Goal: Transaction & Acquisition: Purchase product/service

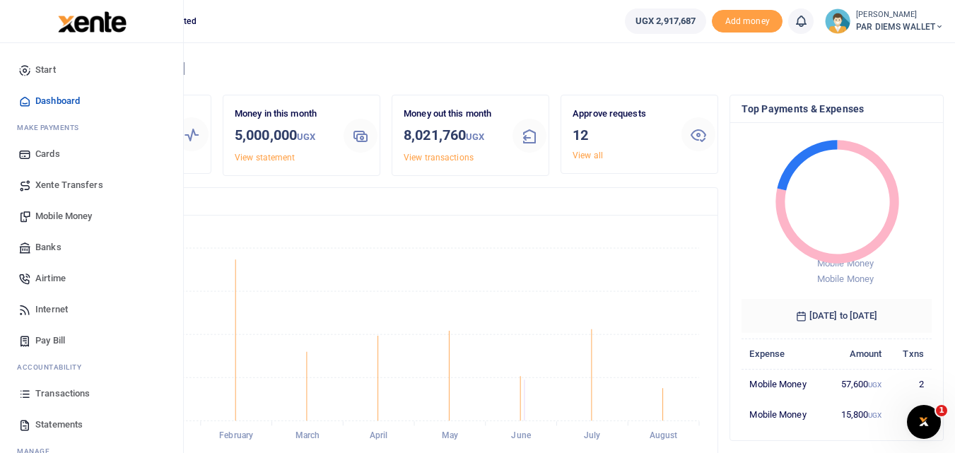
click at [25, 391] on icon at bounding box center [24, 393] width 13 height 13
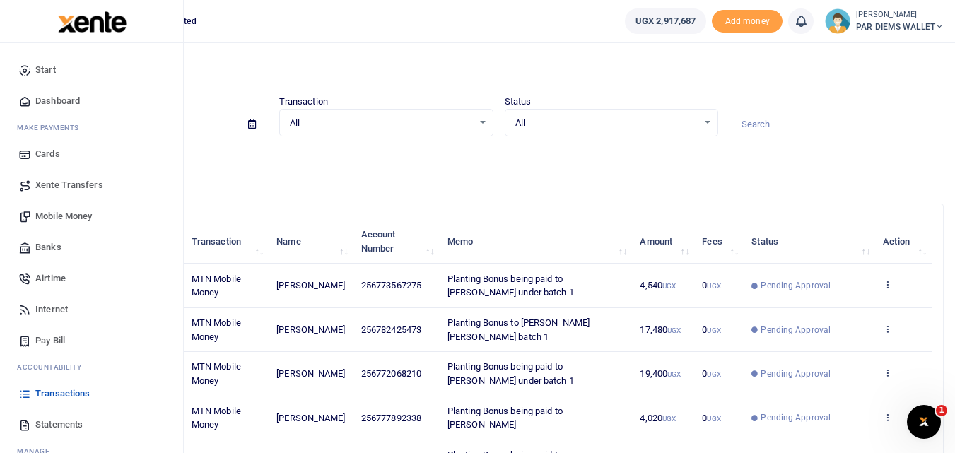
click at [58, 219] on span "Mobile Money" at bounding box center [63, 216] width 57 height 14
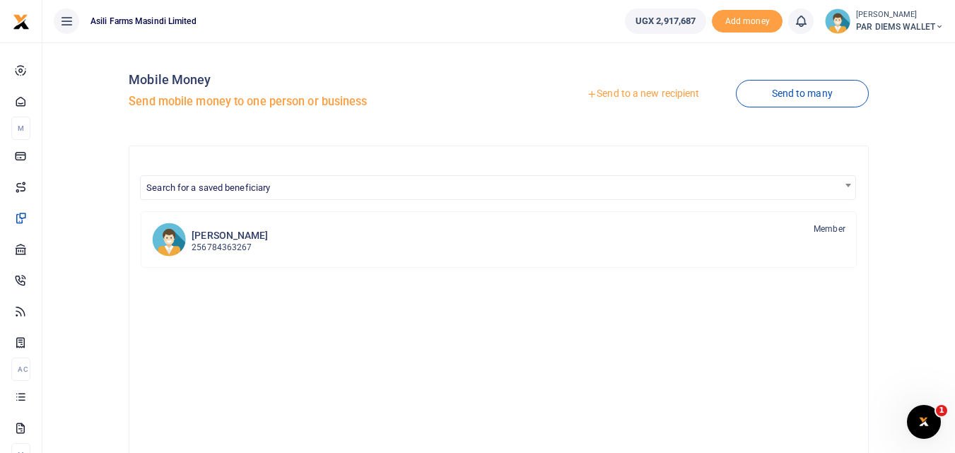
click at [647, 93] on link "Send to a new recipient" at bounding box center [642, 93] width 184 height 25
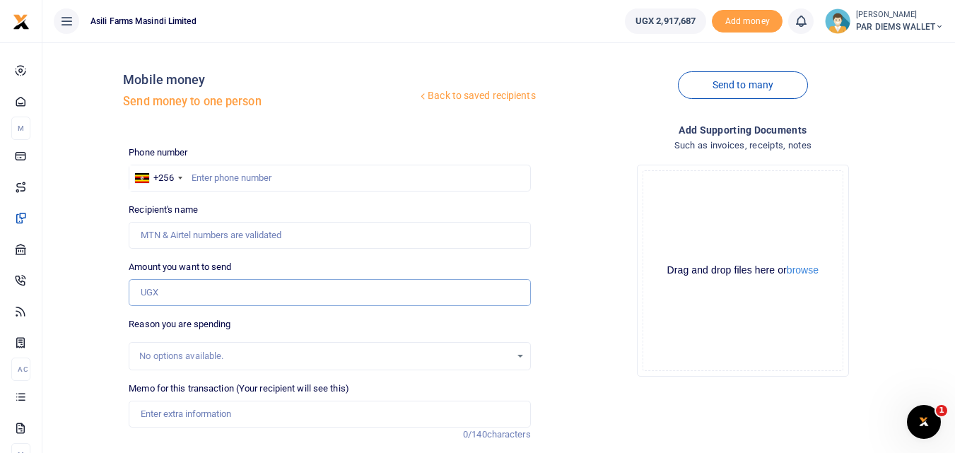
click at [152, 296] on input "Amount you want to send" at bounding box center [329, 292] width 401 height 27
paste input "0787483048"
type input "0787483048"
click at [207, 170] on input "text" at bounding box center [329, 178] width 401 height 27
type input "787483048"
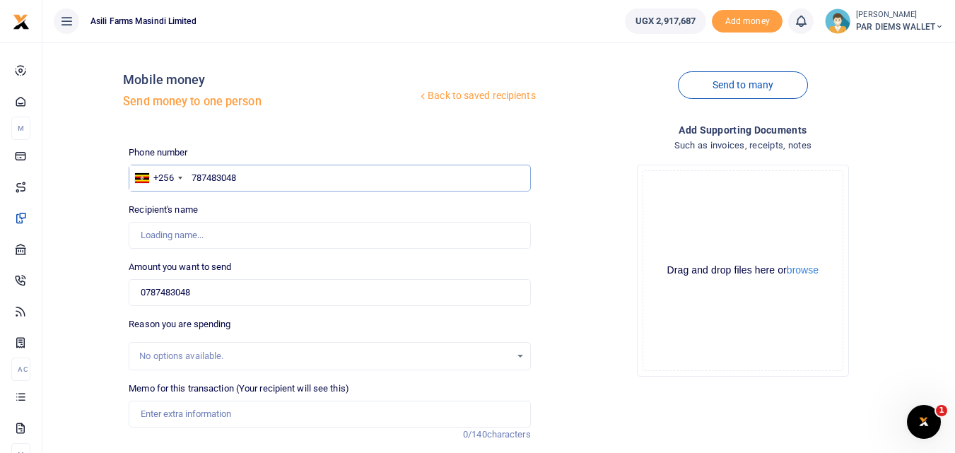
type input "[PERSON_NAME]"
type input "787483048"
click at [218, 298] on input "0787483048" at bounding box center [329, 292] width 401 height 27
type input "0"
type input "5"
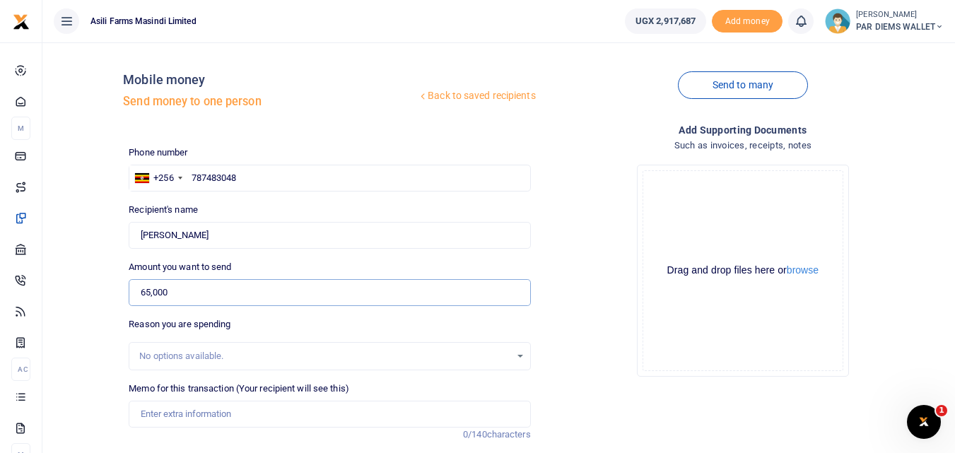
type input "65,000"
click at [184, 419] on input "Memo for this transaction (Your recipient will see this)" at bounding box center [329, 414] width 401 height 27
type input "Acomodation parking and perdium being to Kugonza Denis"
click at [696, 194] on div "Drag and drop files here or browse Powered by Uppy" at bounding box center [742, 270] width 201 height 201
click at [390, 421] on input "Acomodation parking and perdium being to [PERSON_NAME]" at bounding box center [329, 414] width 401 height 27
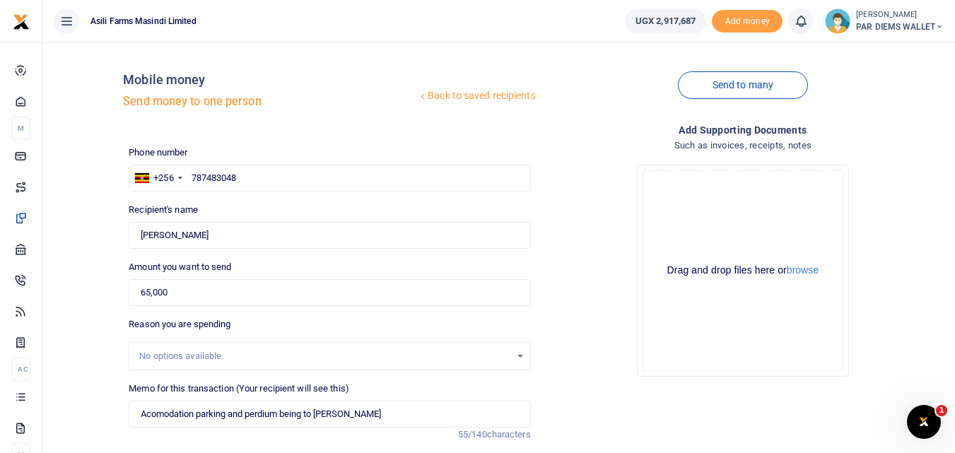
click at [706, 217] on div "Drag and drop files here or browse Powered by Uppy" at bounding box center [742, 270] width 201 height 201
click at [681, 194] on div "Drag and drop files here or browse Powered by Uppy" at bounding box center [742, 270] width 201 height 201
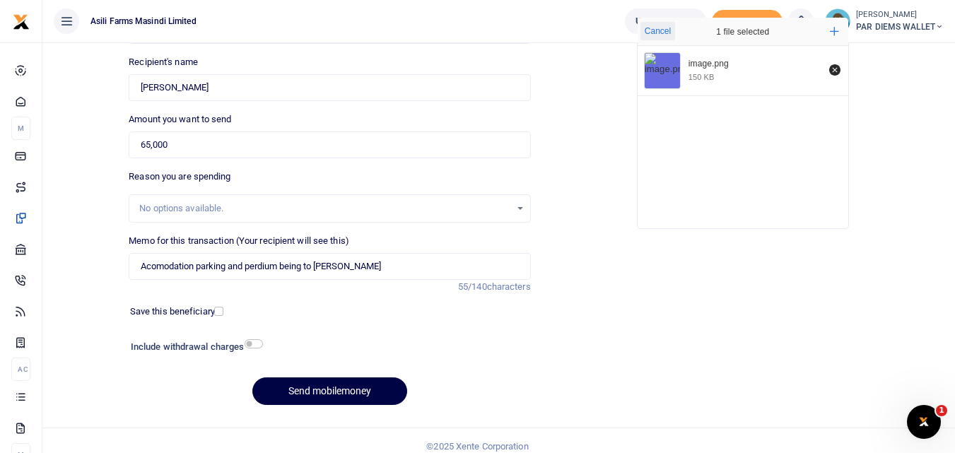
scroll to position [150, 0]
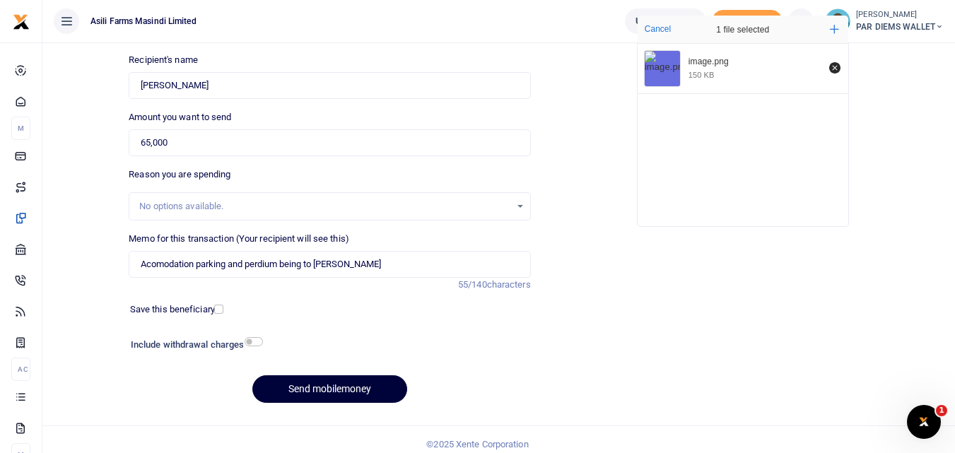
click at [370, 382] on button "Send mobilemoney" at bounding box center [329, 389] width 155 height 28
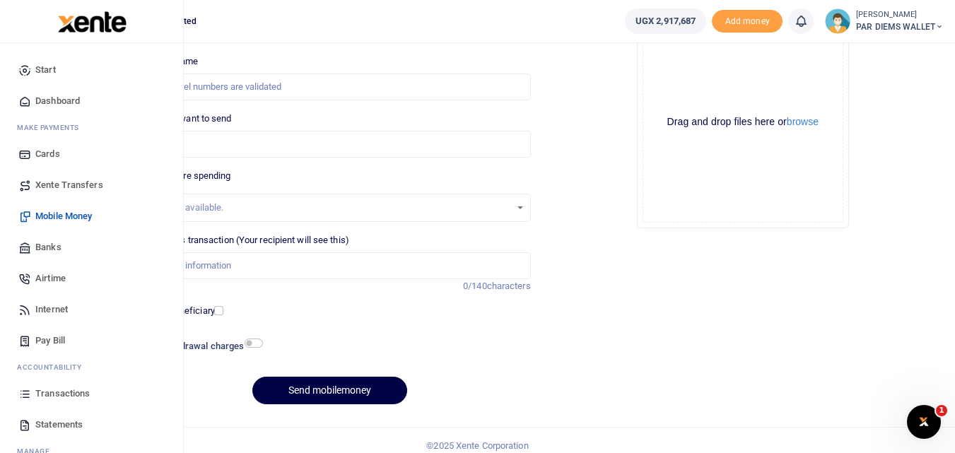
click at [20, 389] on icon at bounding box center [24, 393] width 13 height 13
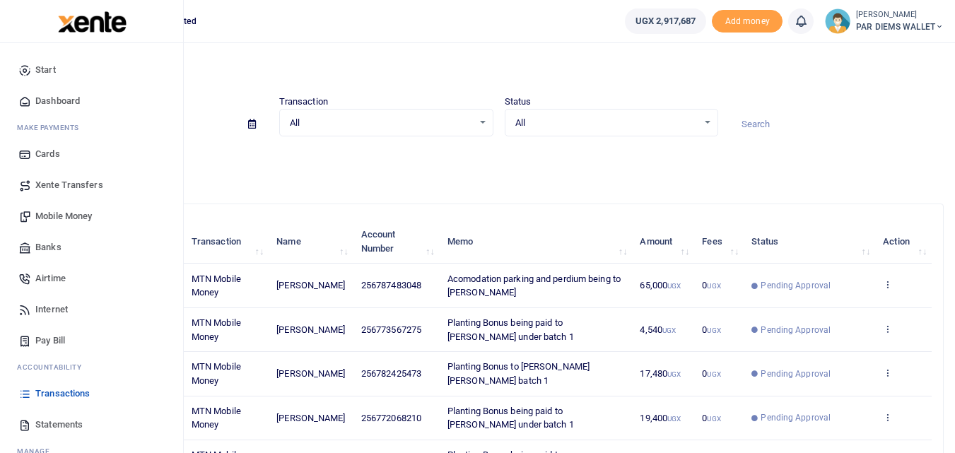
click at [62, 218] on span "Mobile Money" at bounding box center [63, 216] width 57 height 14
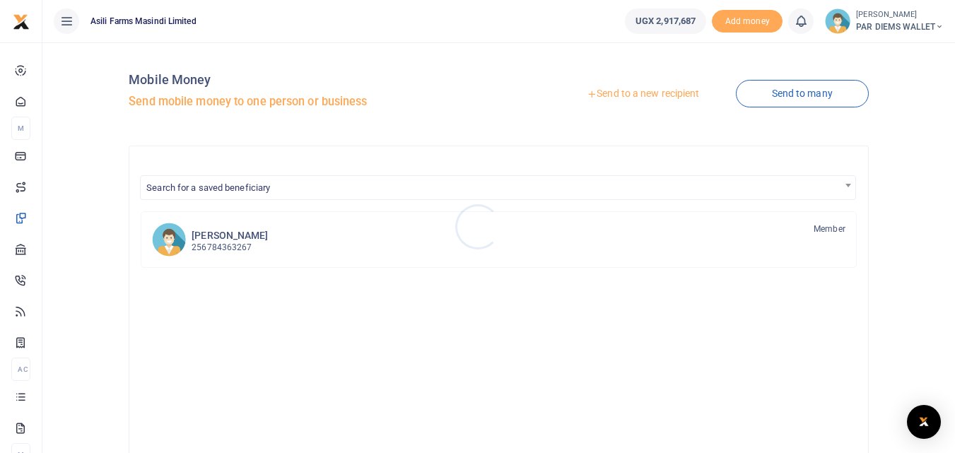
click at [657, 93] on div at bounding box center [477, 226] width 955 height 453
click at [657, 93] on link "Send to a new recipient" at bounding box center [642, 93] width 184 height 25
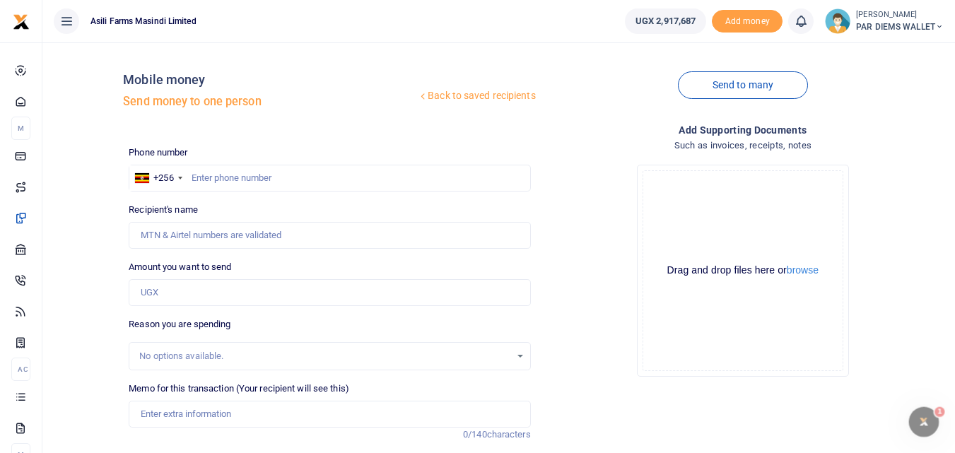
click at [460, 377] on div "Phone number +256 Uganda +256 Phone is required. Recipient's name Name is requi…" at bounding box center [329, 355] width 413 height 419
click at [669, 206] on div "Drag and drop files here or browse Powered by Uppy" at bounding box center [742, 270] width 201 height 201
click at [267, 287] on input "Amount you want to send" at bounding box center [329, 292] width 401 height 27
paste input "0777043841"
type input "0777043841"
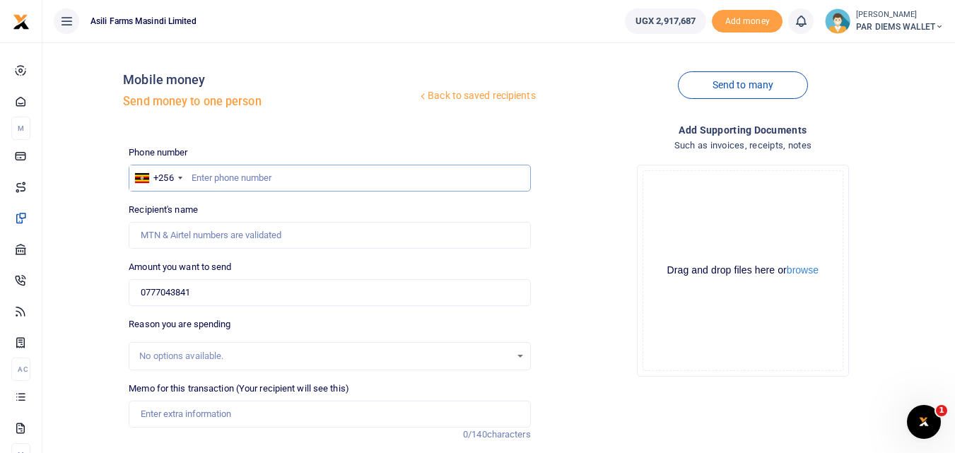
click at [209, 179] on input "text" at bounding box center [329, 178] width 401 height 27
type input "777043841"
type input "Innocent Ruteisire"
type input "777043841"
click at [210, 293] on input "0777043841" at bounding box center [329, 292] width 401 height 27
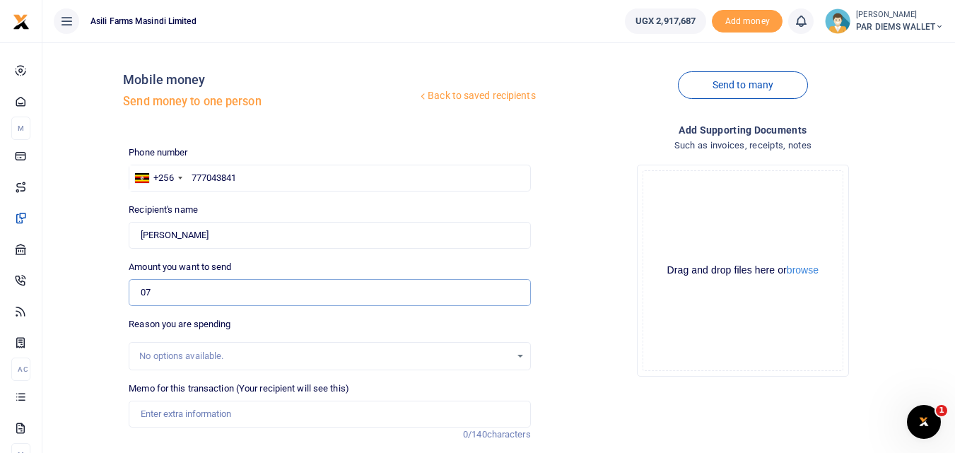
type input "0"
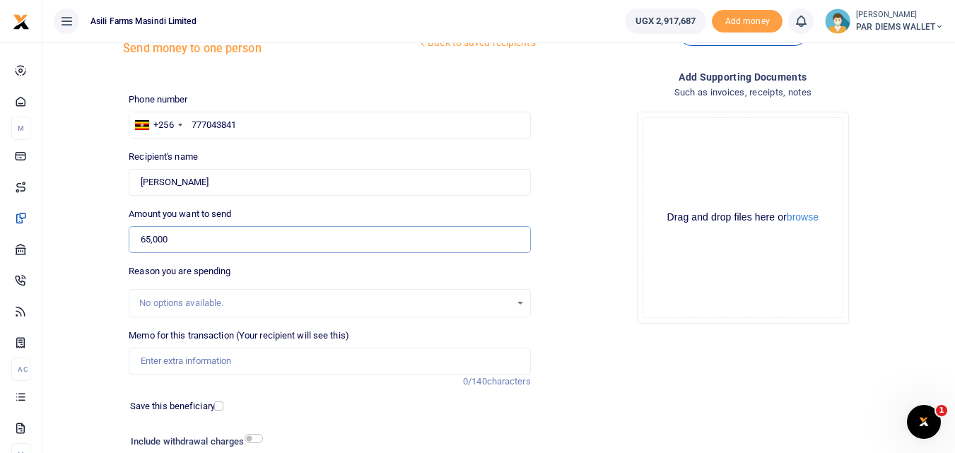
scroll to position [56, 0]
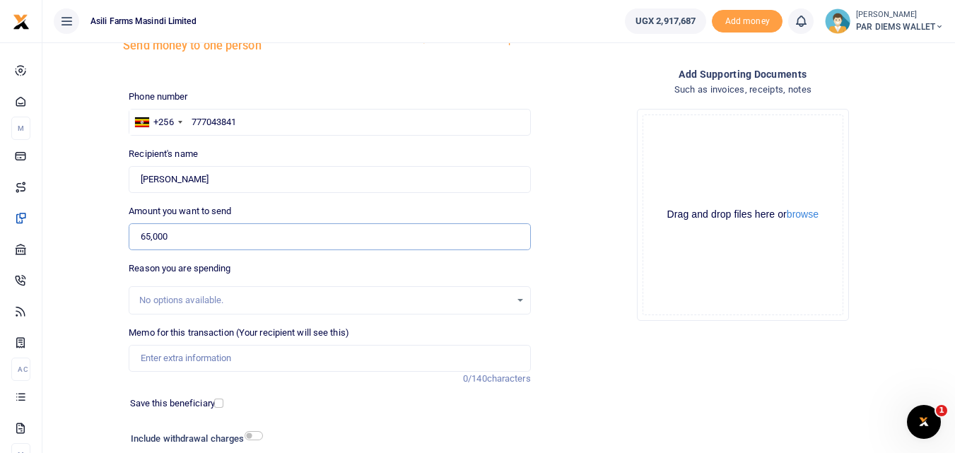
type input "65,000"
click at [184, 365] on input "Memo for this transaction (Your recipient will see this)" at bounding box center [329, 358] width 401 height 27
type input "P"
type input "Accomodation Parking and Perdium being paid to Innocent"
click at [688, 153] on div "Drag and drop files here or browse Powered by Uppy" at bounding box center [742, 214] width 201 height 201
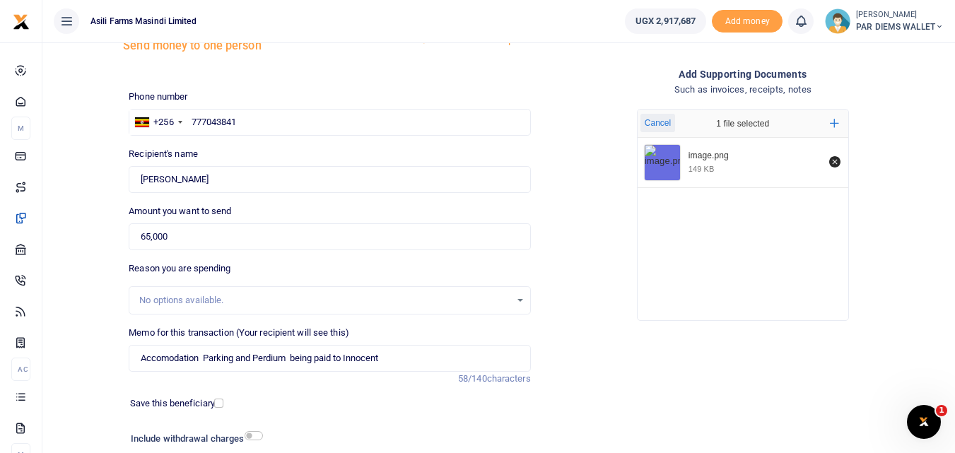
scroll to position [159, 0]
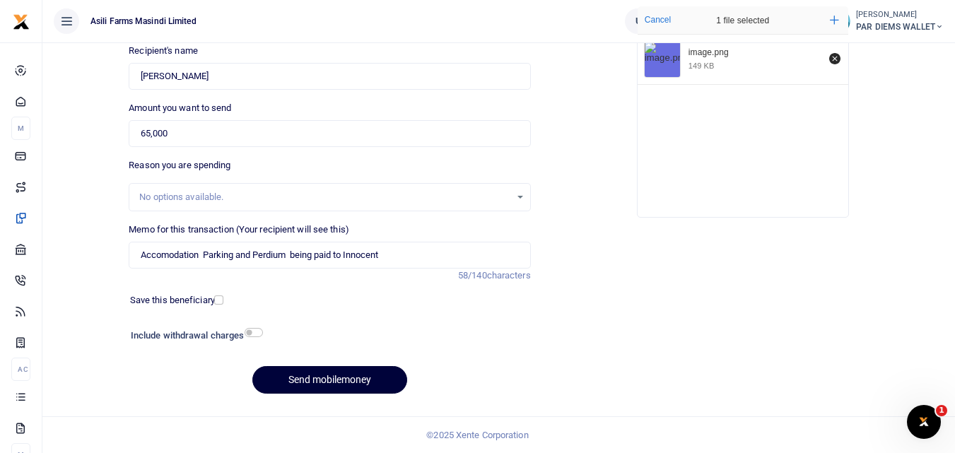
click at [300, 374] on button "Send mobilemoney" at bounding box center [329, 380] width 155 height 28
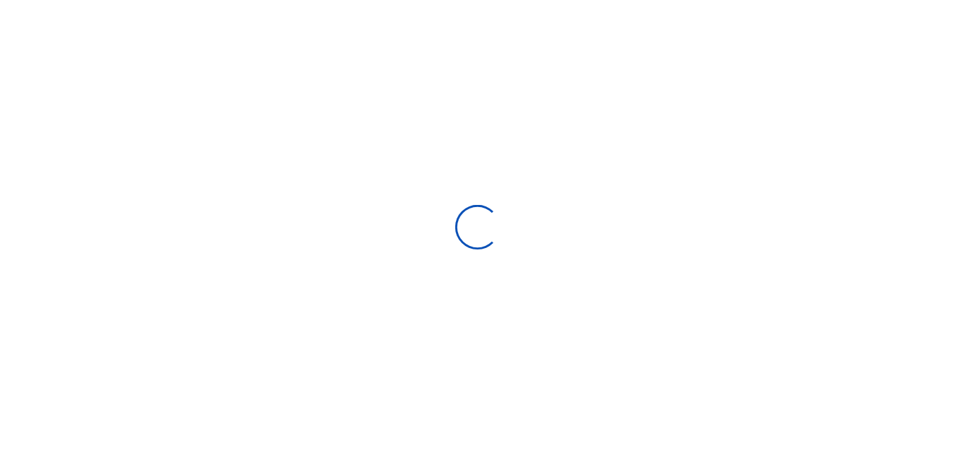
scroll to position [159, 0]
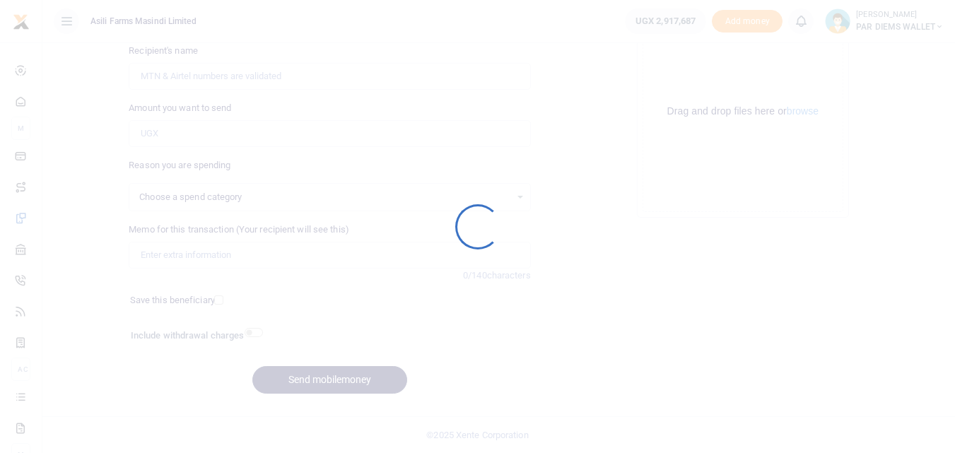
select select
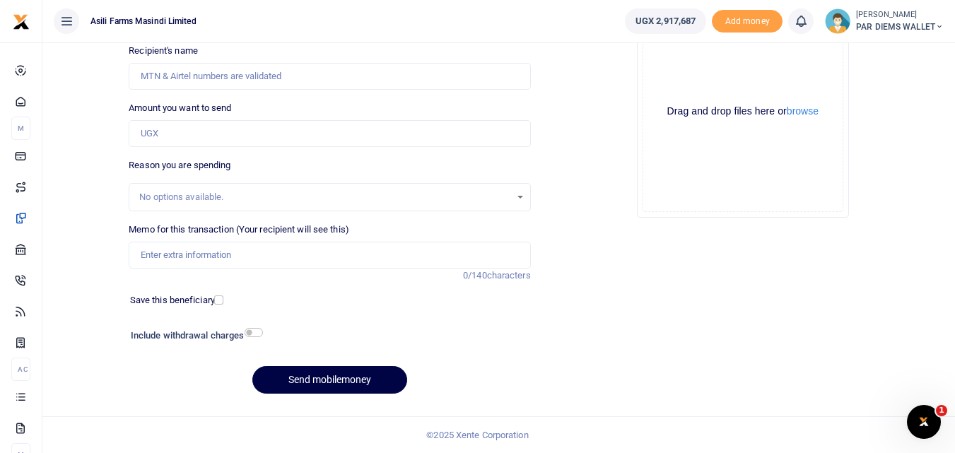
scroll to position [0, 0]
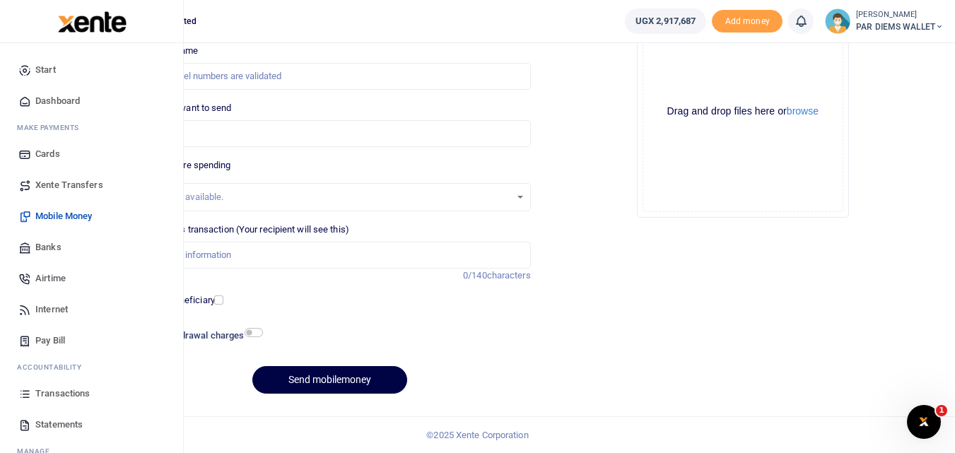
click at [30, 392] on icon at bounding box center [24, 393] width 13 height 13
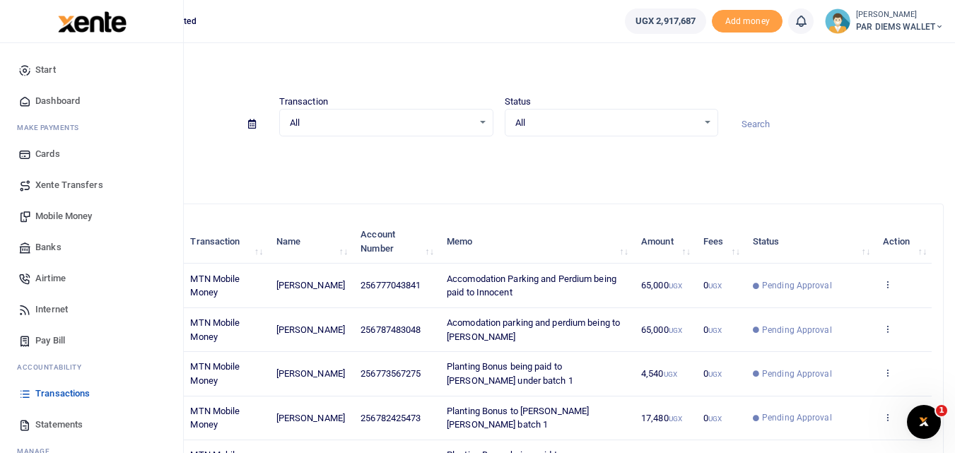
click at [54, 213] on span "Mobile Money" at bounding box center [63, 216] width 57 height 14
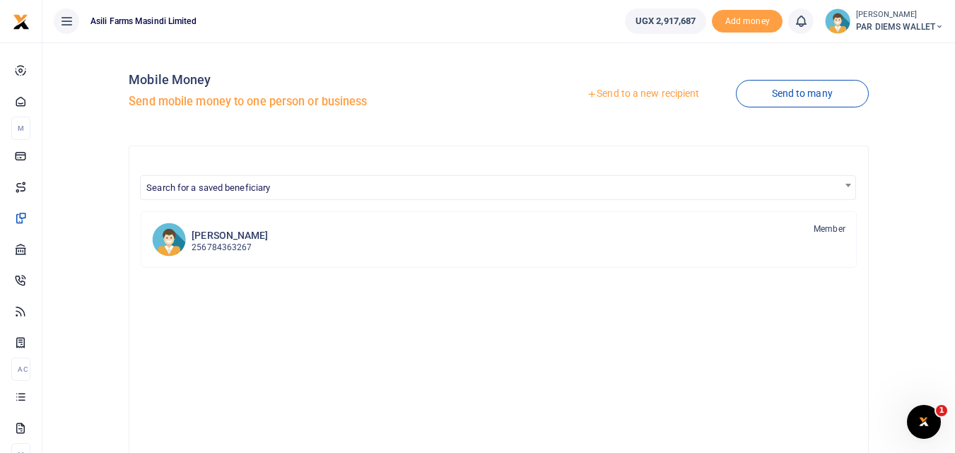
click at [615, 93] on link "Send to a new recipient" at bounding box center [642, 93] width 184 height 25
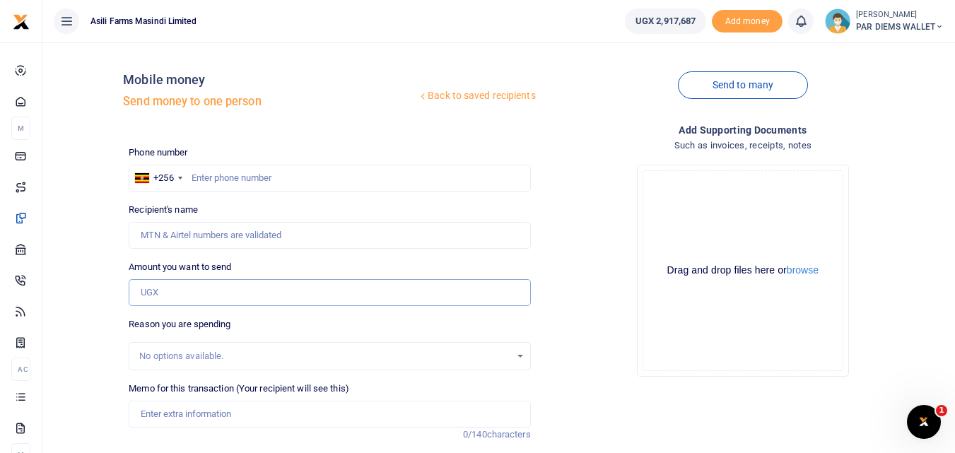
click at [170, 290] on input "Amount you want to send" at bounding box center [329, 292] width 401 height 27
click at [167, 285] on input "Amount you want to send" at bounding box center [329, 292] width 401 height 27
paste input "0775339275"
type input "0775339275"
click at [231, 179] on input "text" at bounding box center [329, 178] width 401 height 27
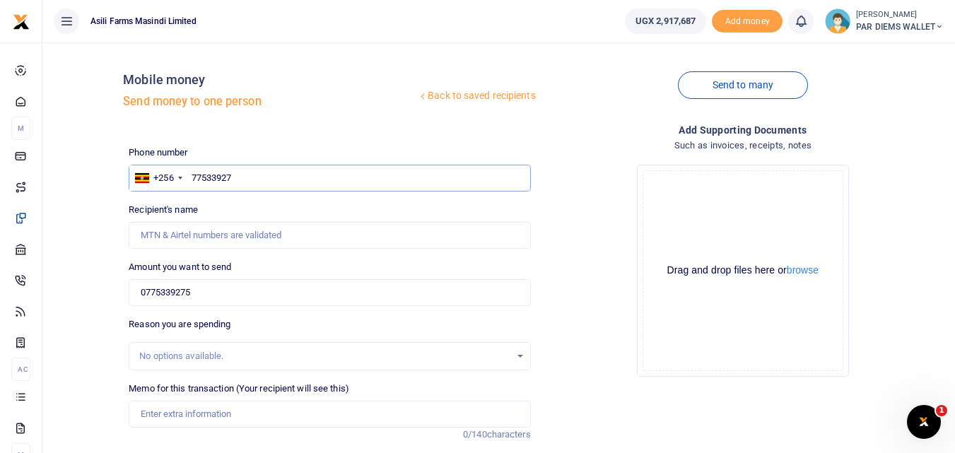
type input "775339275"
type input "Julius Sunday"
type input "775339275"
click at [228, 291] on input "0775339275" at bounding box center [329, 292] width 401 height 27
type input "0"
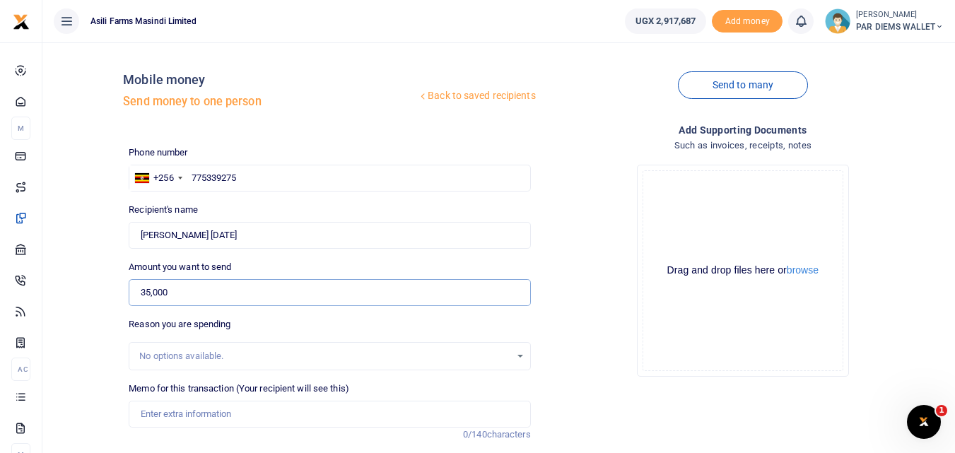
type input "35,000"
click at [166, 408] on input "Memo for this transaction (Your recipient will see this)" at bounding box center [329, 414] width 401 height 27
click at [180, 295] on input "35,000" at bounding box center [329, 292] width 401 height 27
click at [283, 422] on input "Accomodation being paid to" at bounding box center [329, 414] width 401 height 27
click at [276, 415] on input "Accomodation being paid to" at bounding box center [329, 414] width 401 height 27
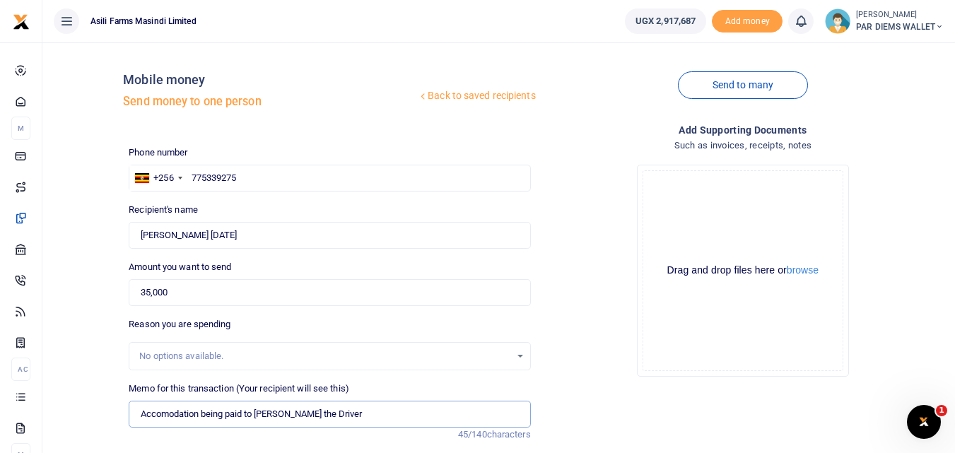
type input "Accomodation being paid to Julius the Driver"
click at [189, 288] on input "35,000" at bounding box center [329, 292] width 401 height 27
type input "3"
type input "40,000"
click at [337, 422] on input "Accomodation being paid to Julius the Driver" at bounding box center [329, 414] width 401 height 27
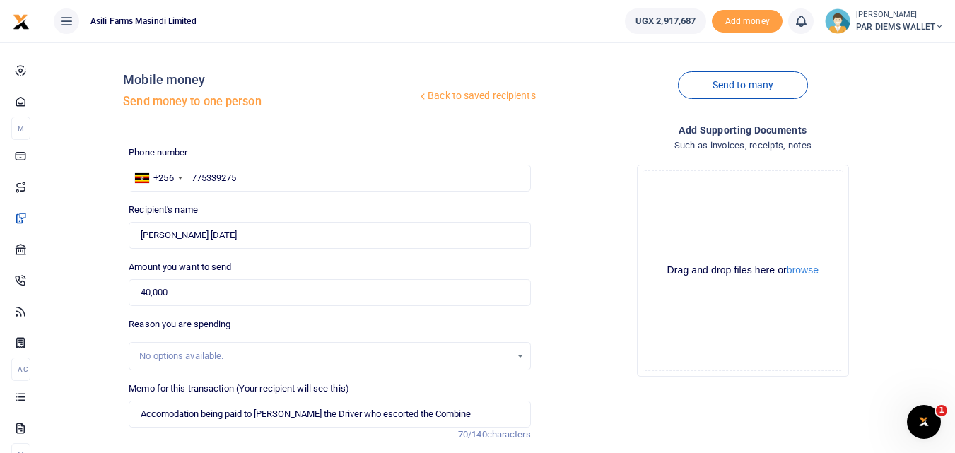
click at [690, 203] on div "Drag and drop files here or browse Powered by Uppy" at bounding box center [742, 270] width 201 height 201
click at [683, 219] on div "Drag and drop files here or browse Powered by Uppy" at bounding box center [742, 270] width 201 height 201
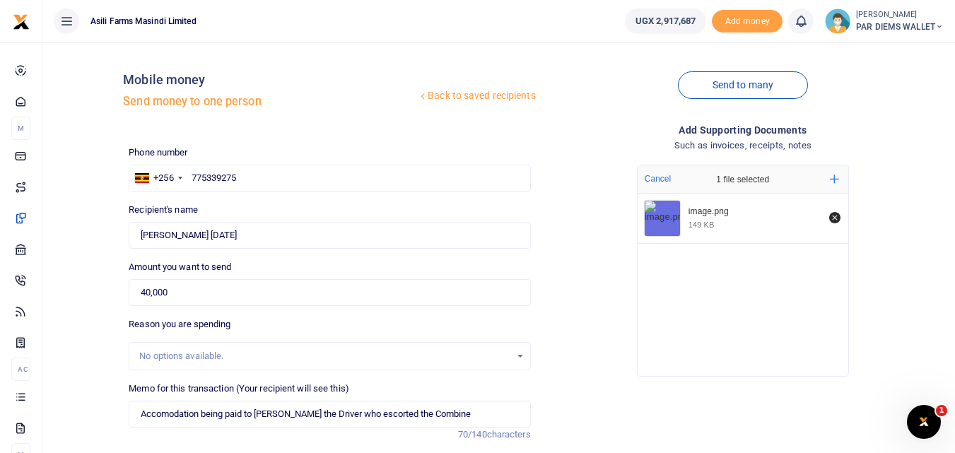
drag, startPoint x: 954, startPoint y: 279, endPoint x: 952, endPoint y: 302, distance: 22.7
click at [952, 302] on div "Back to saved recipients Mobile money Send money to one person Send to many Pho…" at bounding box center [498, 326] width 912 height 569
click at [199, 412] on input "Accomodation being paid to Julius the Driver who escorted the Combine" at bounding box center [329, 414] width 401 height 27
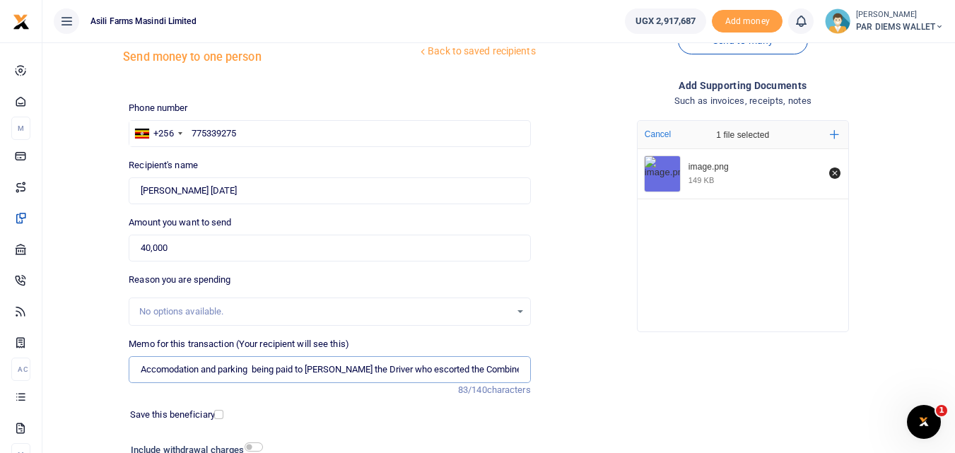
scroll to position [45, 0]
type input "Accomodation and parking being paid to Julius the Driver who escorted the Combi…"
click at [182, 249] on input "40,000" at bounding box center [329, 247] width 401 height 27
type input "4"
type input "50,000"
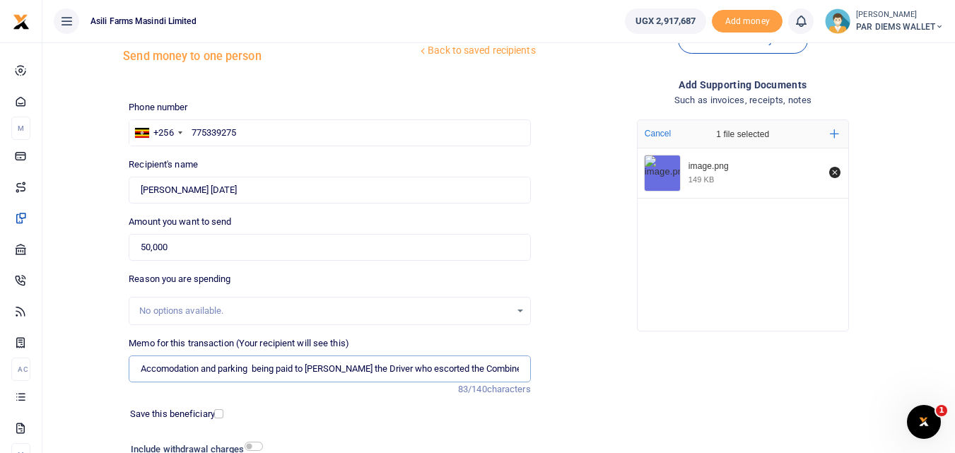
click at [246, 376] on input "Accomodation and parking being paid to Julius the Driver who escorted the Combi…" at bounding box center [329, 368] width 401 height 27
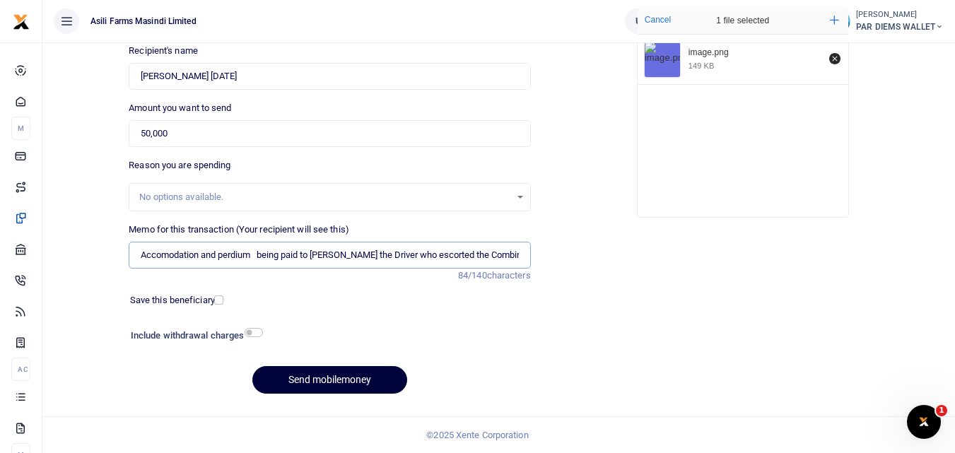
type input "Accomodation and perdium being paid to Julius the Driver who escorted the Combi…"
click at [375, 377] on button "Send mobilemoney" at bounding box center [329, 380] width 155 height 28
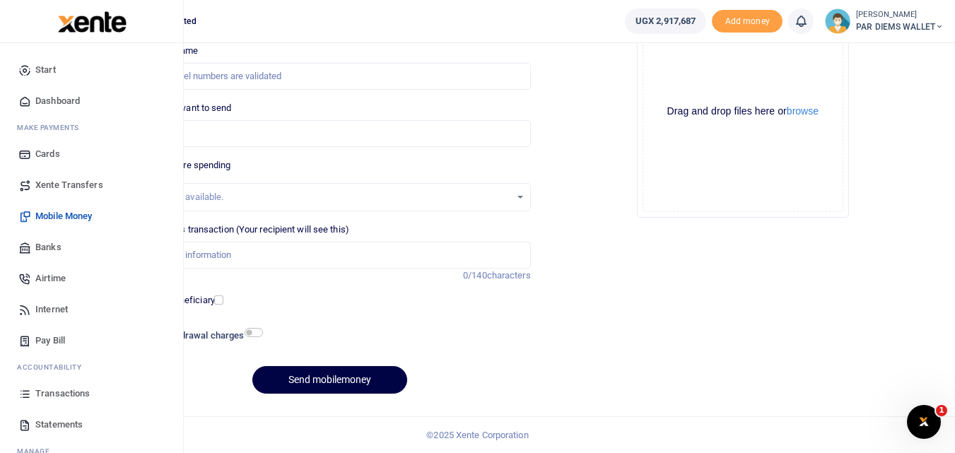
click at [28, 395] on icon at bounding box center [24, 393] width 13 height 13
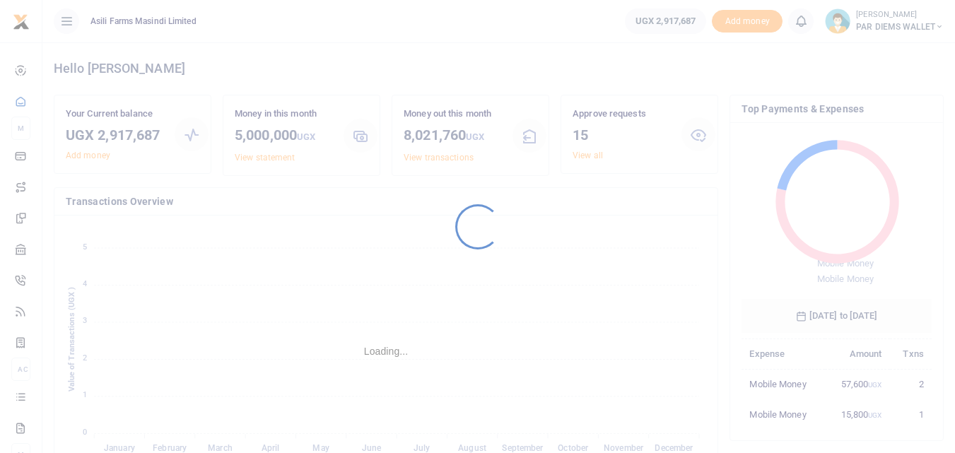
scroll to position [188, 179]
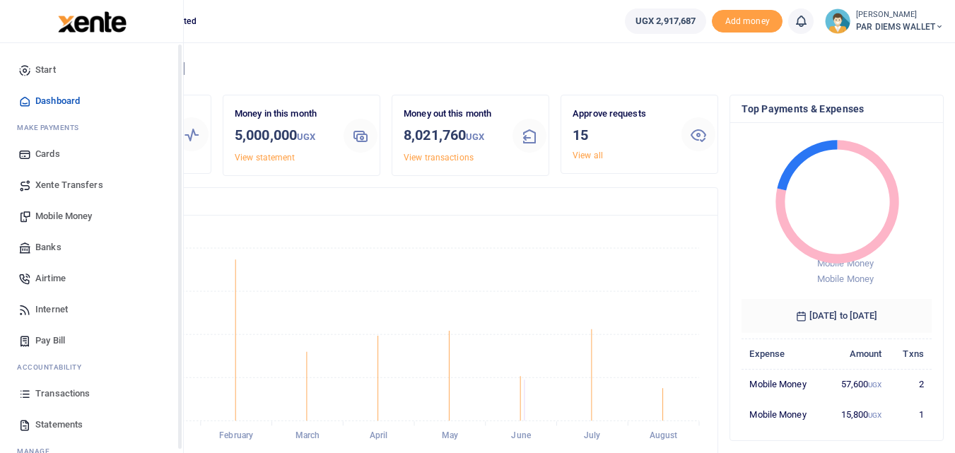
click at [22, 394] on icon at bounding box center [24, 393] width 13 height 13
